Goal: Task Accomplishment & Management: Use online tool/utility

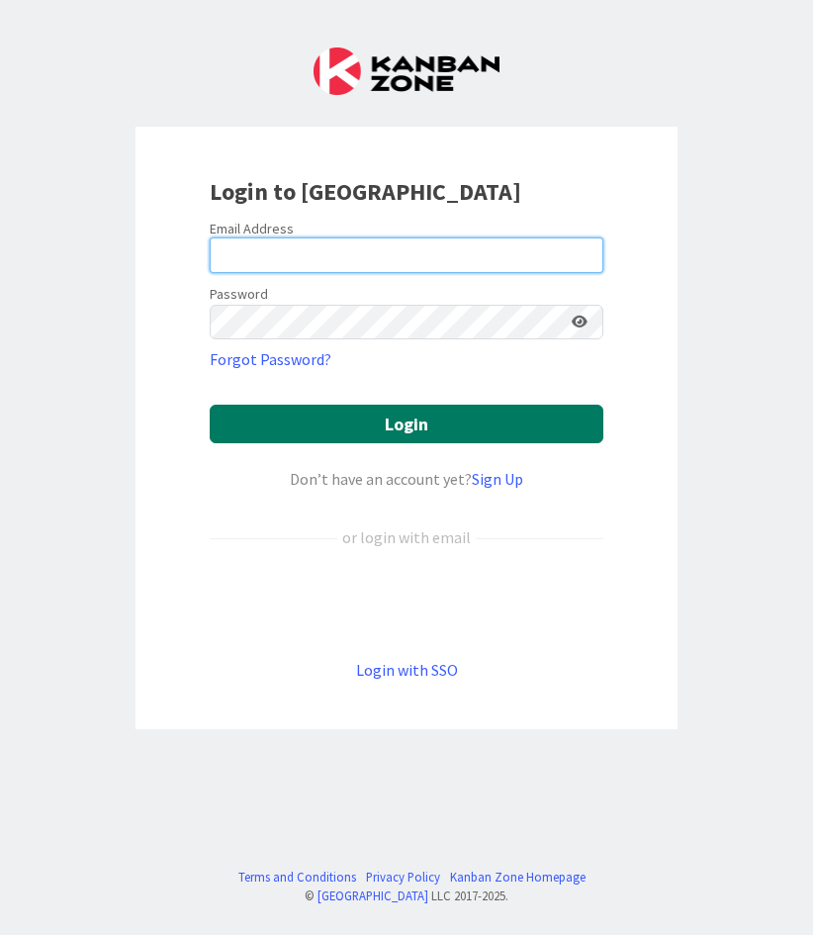
type input "[EMAIL_ADDRESS][DOMAIN_NAME]"
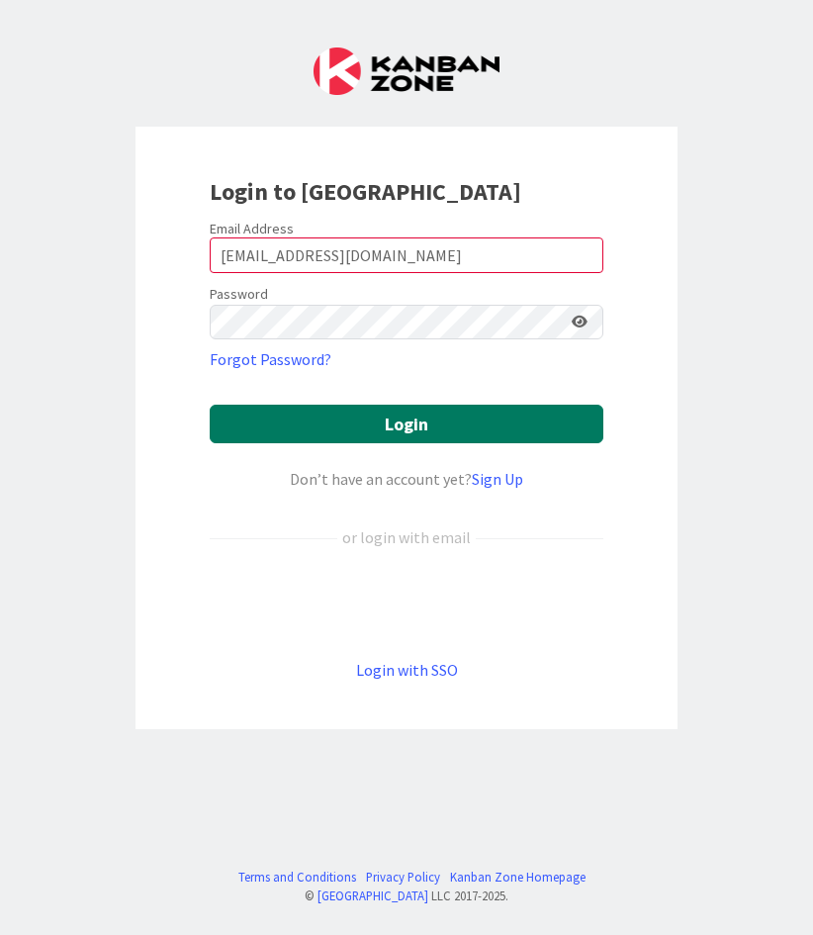
click at [364, 435] on button "Login" at bounding box center [407, 424] width 394 height 39
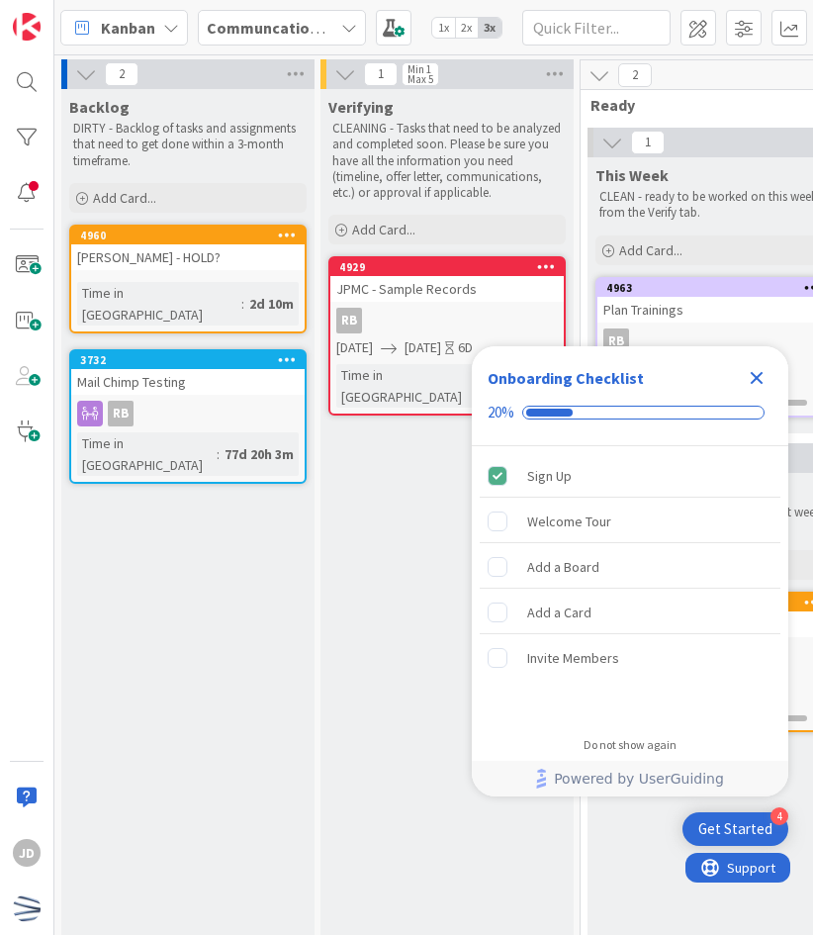
click at [746, 374] on icon "Close Checklist" at bounding box center [757, 378] width 24 height 24
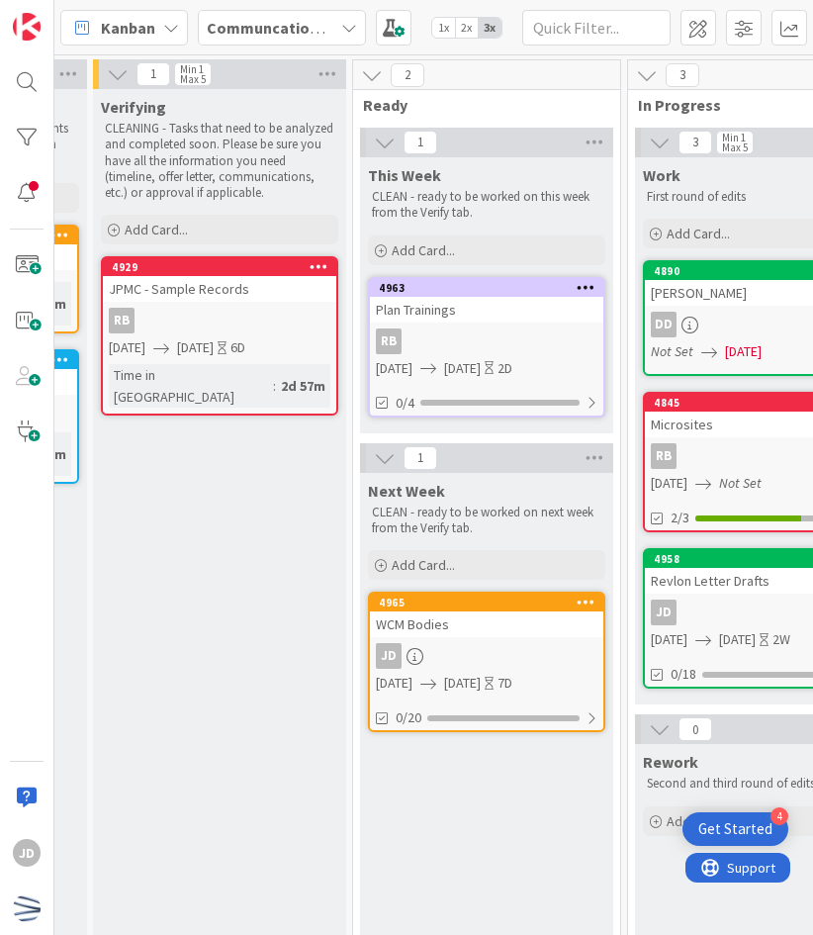
scroll to position [0, 230]
click at [524, 665] on div "JD" at bounding box center [485, 656] width 234 height 26
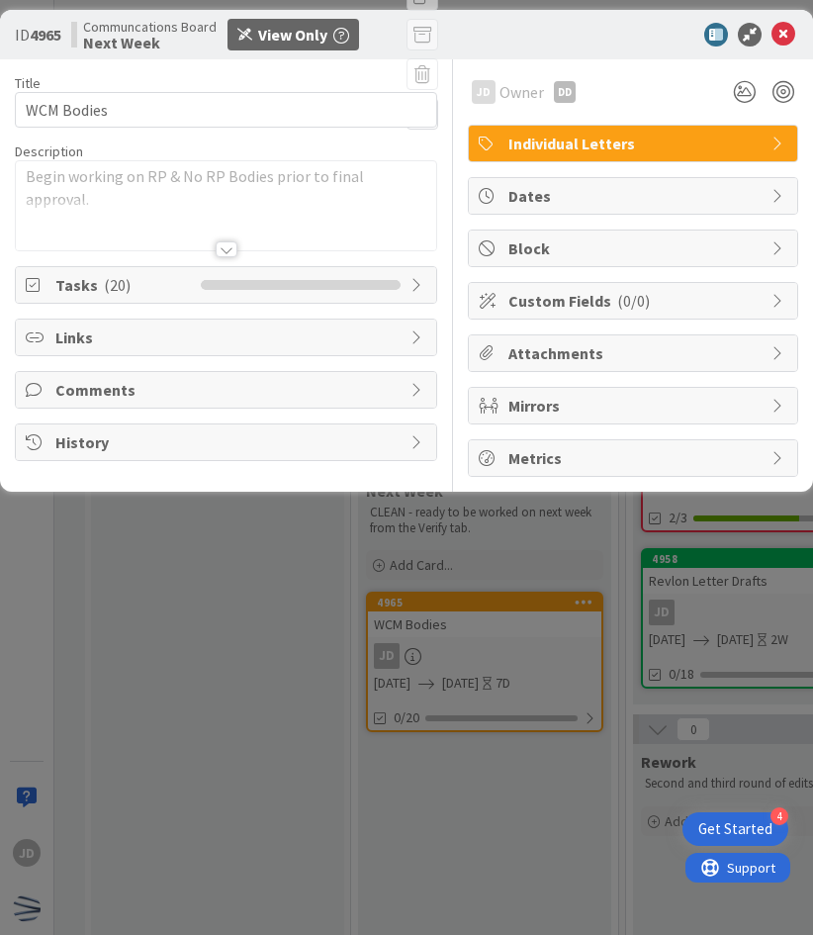
click at [227, 246] on div at bounding box center [227, 249] width 22 height 16
